Goal: Navigation & Orientation: Find specific page/section

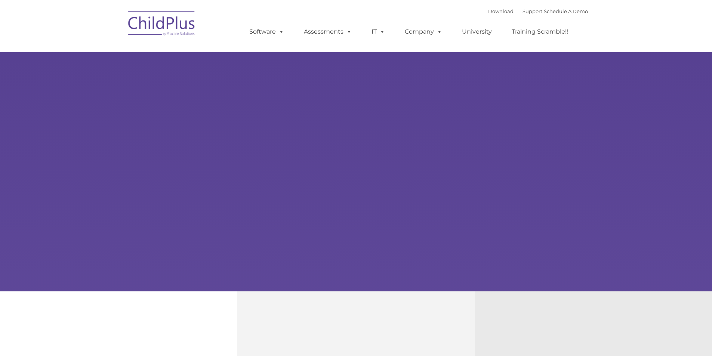
type input ""
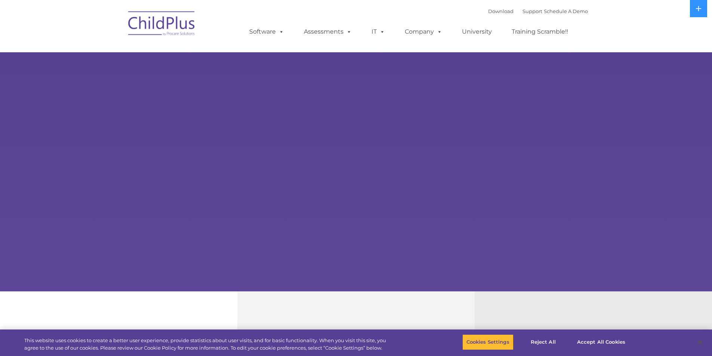
select select "MEDIUM"
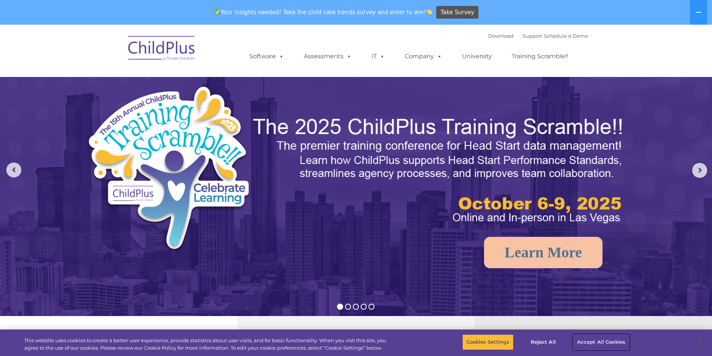
click at [595, 343] on button "Accept All Cookies" at bounding box center [601, 343] width 56 height 16
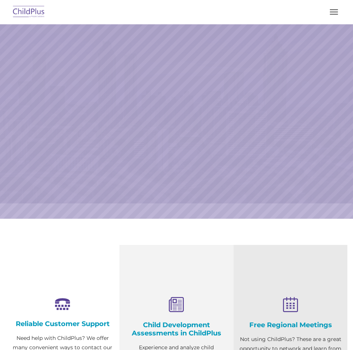
select select "MEDIUM"
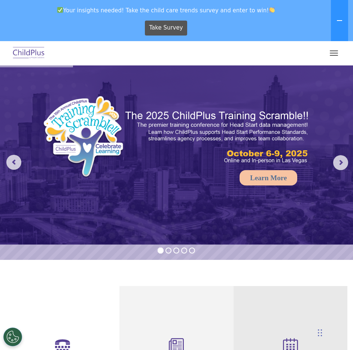
click at [329, 53] on button "button" at bounding box center [334, 53] width 16 height 12
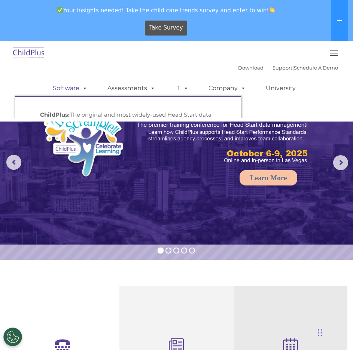
click at [73, 88] on link "Software" at bounding box center [70, 88] width 50 height 15
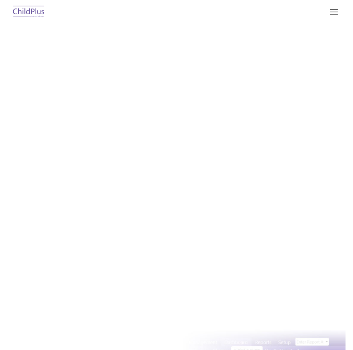
type input ""
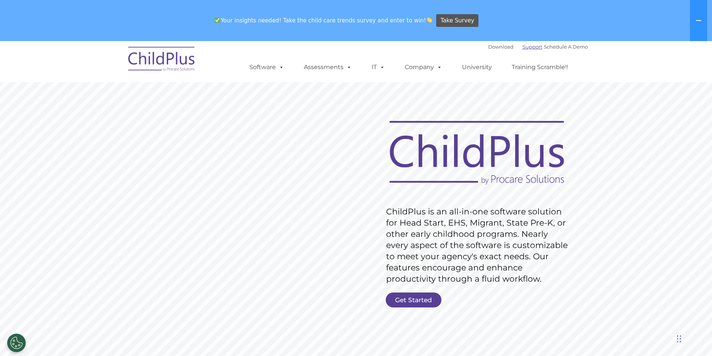
click at [352, 49] on link "Support" at bounding box center [533, 47] width 20 height 6
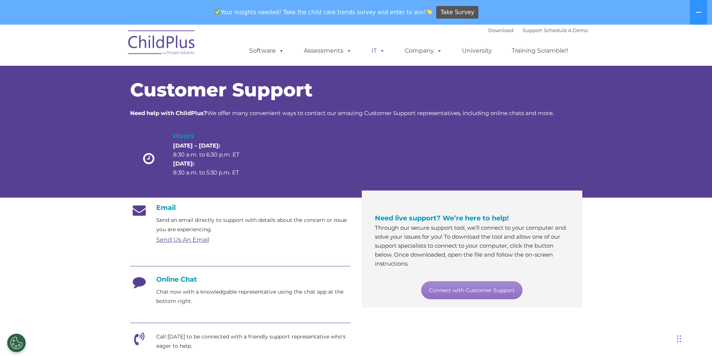
click at [388, 53] on link "IT" at bounding box center [378, 50] width 28 height 15
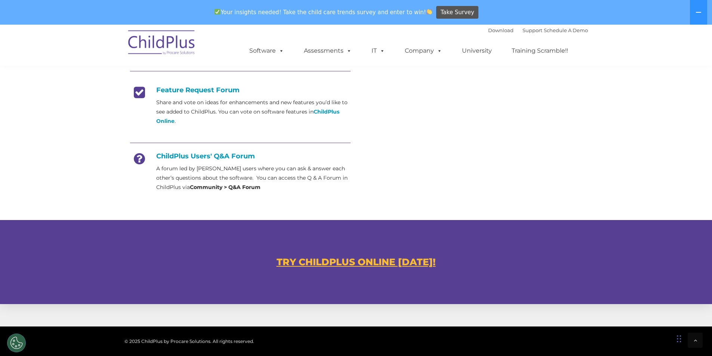
scroll to position [416, 0]
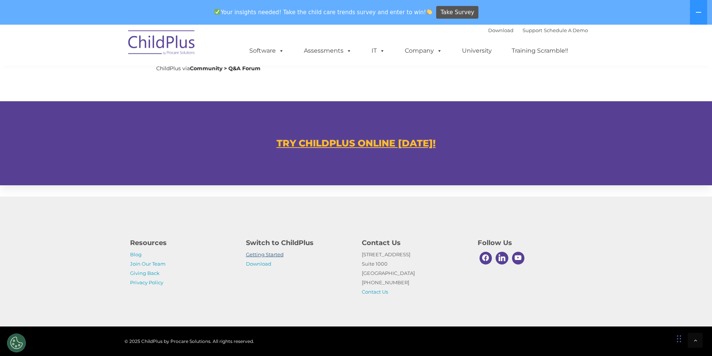
click at [253, 253] on link "Getting Started" at bounding box center [265, 255] width 38 height 6
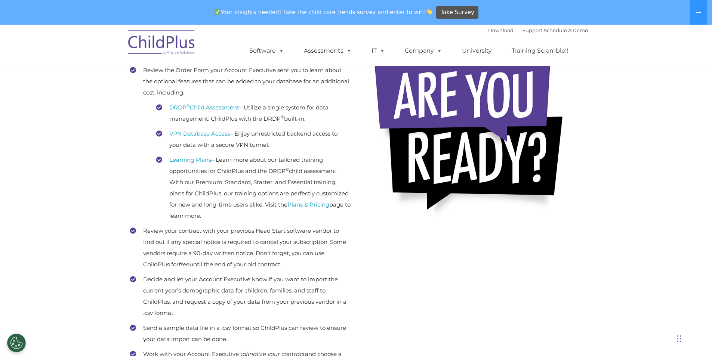
scroll to position [187, 0]
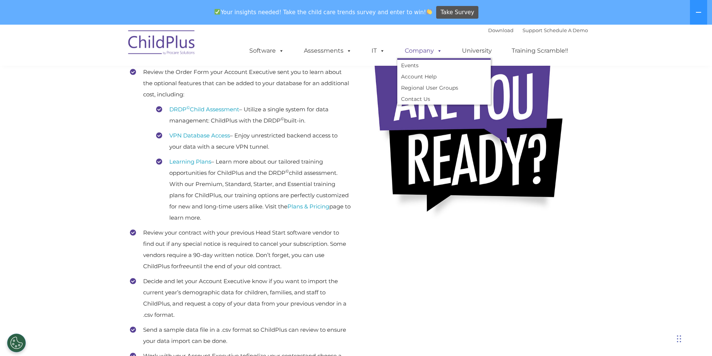
click at [427, 50] on link "Company" at bounding box center [424, 50] width 52 height 15
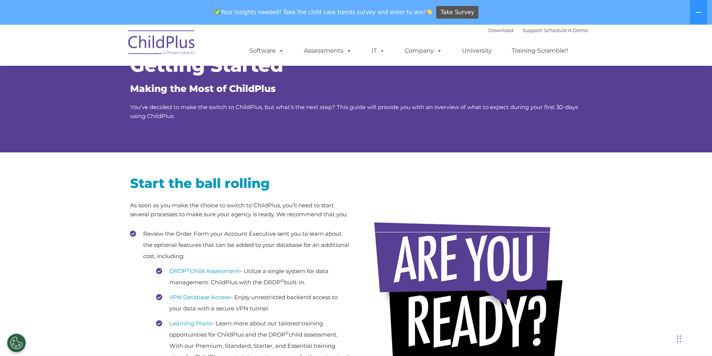
click at [382, 52] on span at bounding box center [381, 50] width 8 height 7
click at [341, 47] on link "Assessments" at bounding box center [328, 50] width 63 height 15
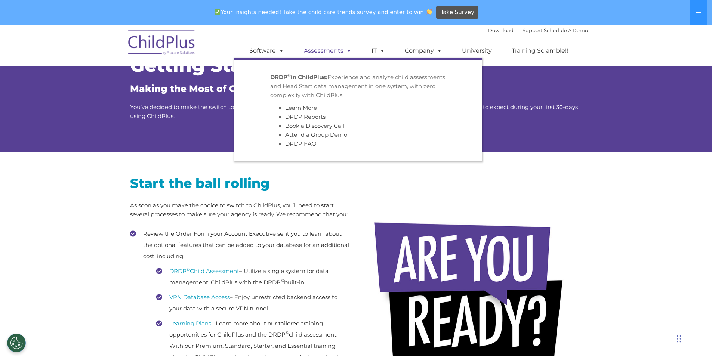
click at [341, 47] on link "Assessments" at bounding box center [328, 50] width 63 height 15
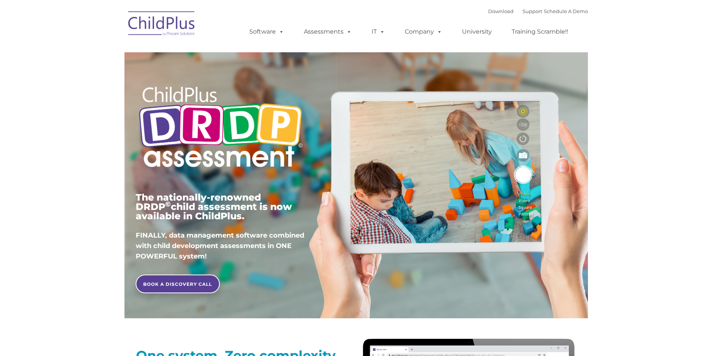
type input ""
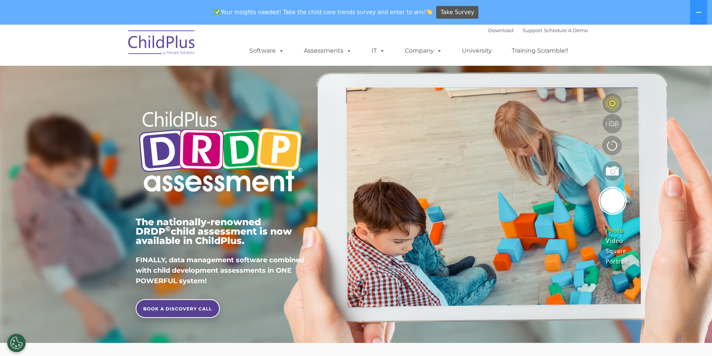
click at [172, 40] on img at bounding box center [162, 43] width 75 height 37
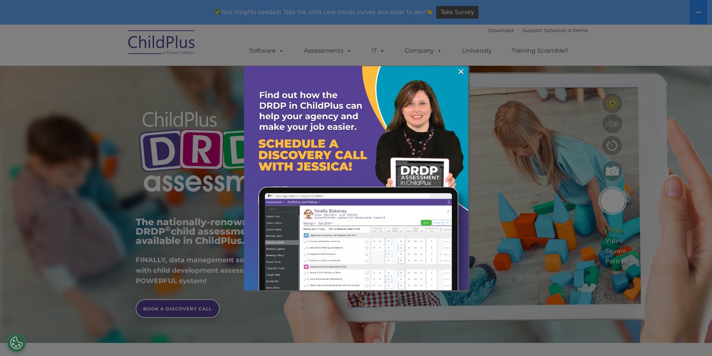
click at [174, 40] on div at bounding box center [356, 178] width 712 height 356
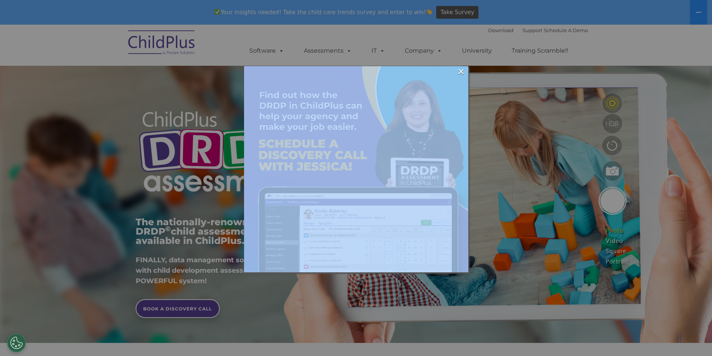
click at [174, 40] on div at bounding box center [356, 178] width 712 height 356
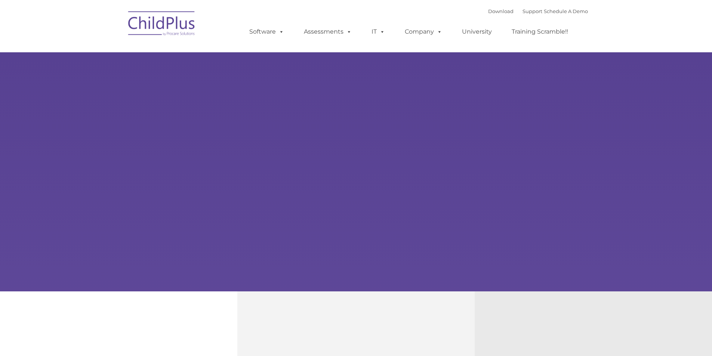
type input ""
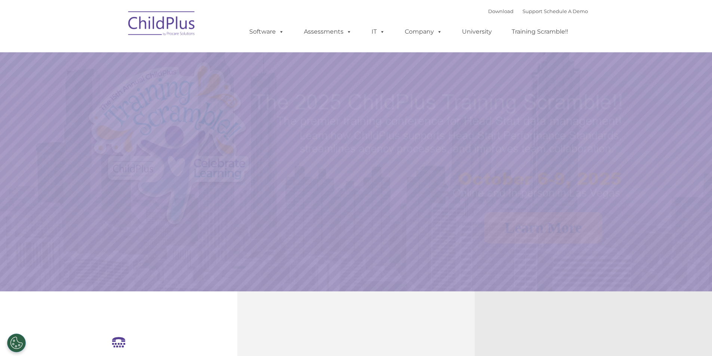
select select "MEDIUM"
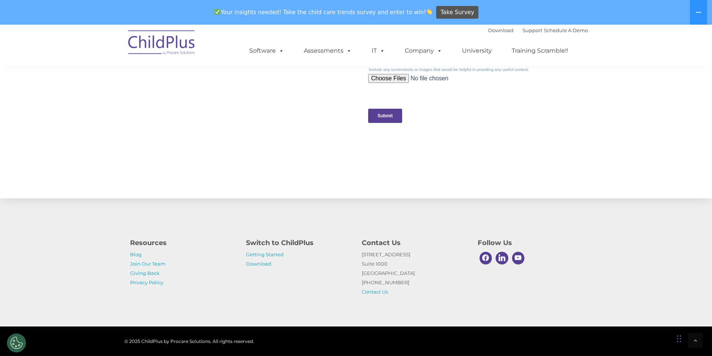
scroll to position [747, 0]
